Goal: Check status: Check status

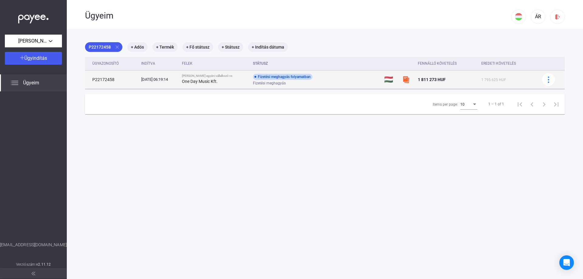
click at [278, 83] on span "Fizetési meghagyás" at bounding box center [269, 83] width 33 height 7
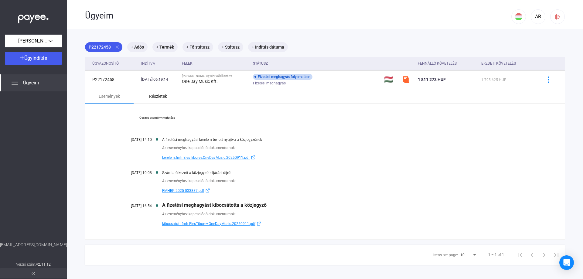
click at [157, 97] on div "Részletek" at bounding box center [158, 96] width 18 height 7
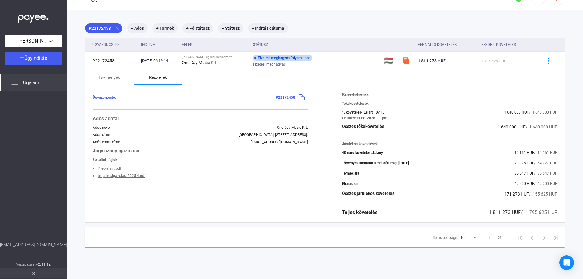
scroll to position [29, 0]
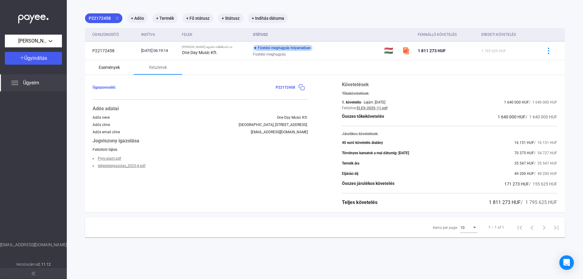
click at [111, 69] on div "Események" at bounding box center [109, 67] width 21 height 7
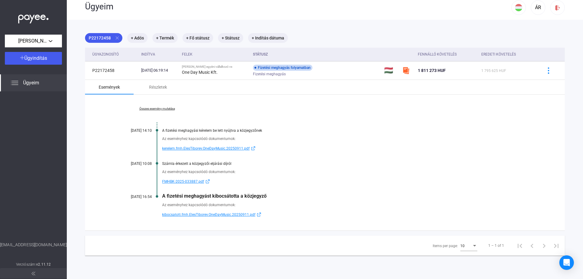
scroll to position [0, 0]
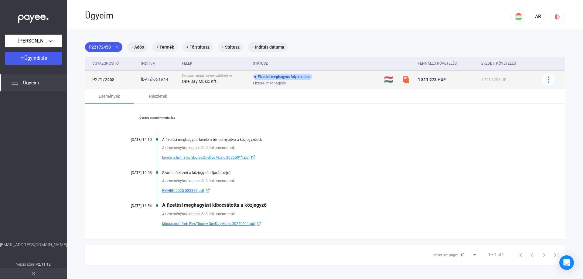
click at [266, 81] on span "Fizetési meghagyás" at bounding box center [269, 83] width 33 height 7
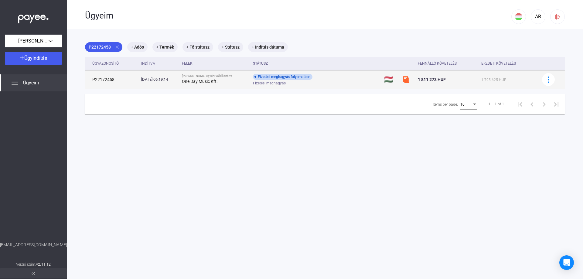
click at [266, 81] on span "Fizetési meghagyás" at bounding box center [269, 83] width 33 height 7
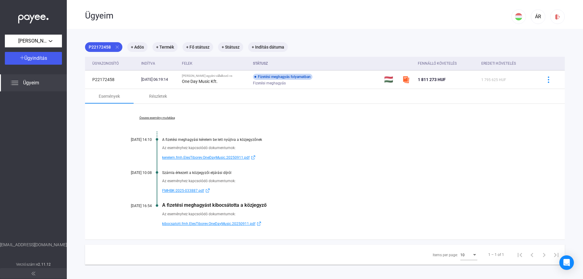
scroll to position [29, 0]
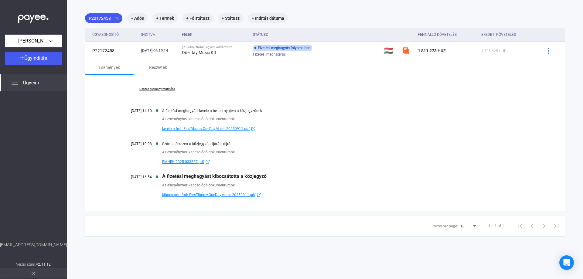
click at [167, 87] on link "Összes esemény mutatása" at bounding box center [156, 89] width 83 height 4
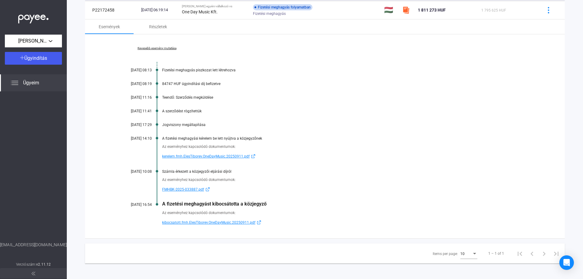
scroll to position [72, 0]
